Goal: Information Seeking & Learning: Find specific fact

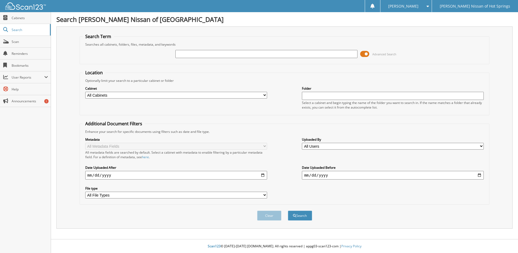
click at [212, 56] on input "text" at bounding box center [266, 54] width 182 height 8
type input "[PERSON_NAME]"
click at [294, 216] on span "submit" at bounding box center [294, 215] width 3 height 3
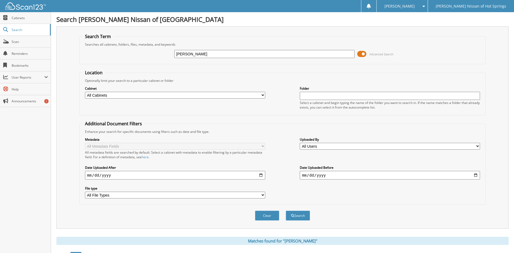
click at [223, 52] on input "[PERSON_NAME]" at bounding box center [264, 54] width 180 height 8
click at [379, 146] on select "All Users aaron williams Amanda Gullett AMY DAVIS Amy Davis Andrea Hodge Angela…" at bounding box center [390, 146] width 180 height 7
click at [263, 71] on fieldset "Location Optionally limit your search to a particular cabinet or folder Cabinet…" at bounding box center [282, 93] width 406 height 46
click at [350, 145] on select "All Users aaron williams Amanda Gullett AMY DAVIS Amy Davis Andrea Hodge Angela…" at bounding box center [390, 146] width 180 height 7
click at [252, 78] on div "Optionally limit your search to a particular cabinet or folder" at bounding box center [282, 80] width 400 height 5
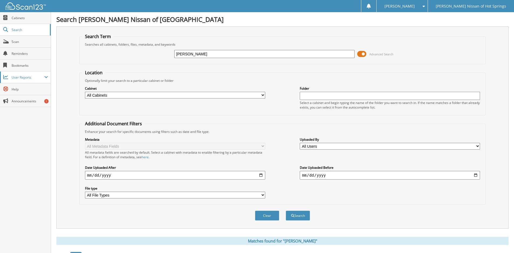
click at [28, 78] on span "User Reports" at bounding box center [28, 77] width 33 height 5
click at [275, 216] on button "Clear" at bounding box center [267, 215] width 24 height 10
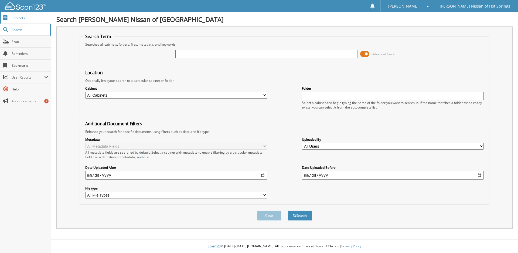
click at [18, 19] on span "Cabinets" at bounding box center [30, 18] width 36 height 5
